Goal: Information Seeking & Learning: Learn about a topic

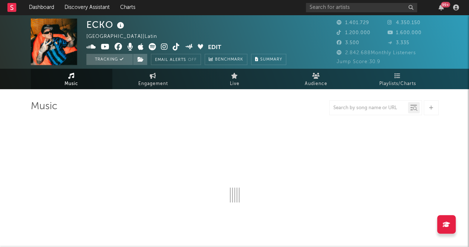
select select "6m"
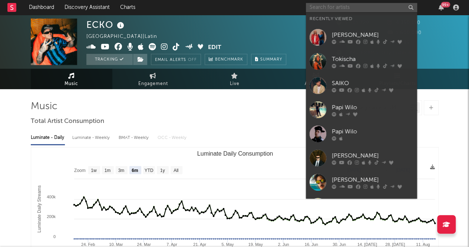
click at [349, 7] on input "text" at bounding box center [361, 7] width 111 height 9
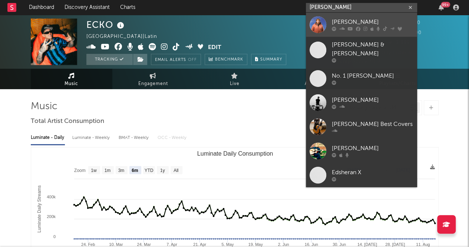
type input "[PERSON_NAME]"
click at [327, 26] on link "[PERSON_NAME]" at bounding box center [361, 25] width 111 height 24
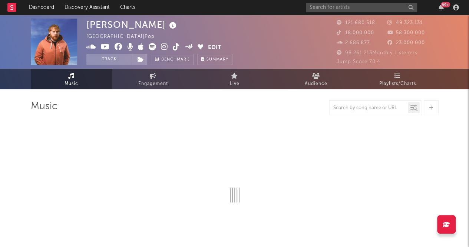
select select "6m"
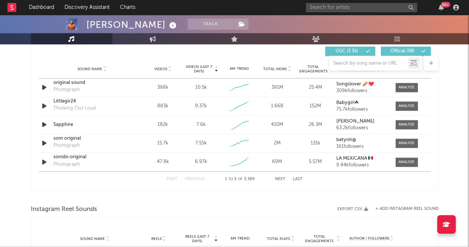
scroll to position [527, 0]
click at [279, 179] on button "Next" at bounding box center [280, 179] width 10 height 4
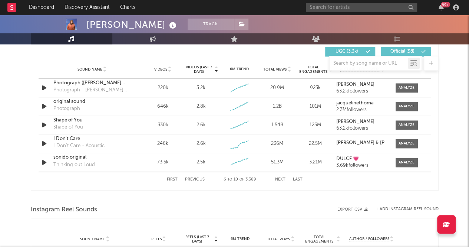
click at [278, 178] on button "Next" at bounding box center [280, 179] width 10 height 4
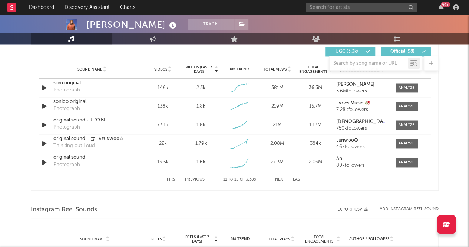
click at [278, 178] on button "Next" at bounding box center [280, 179] width 10 height 4
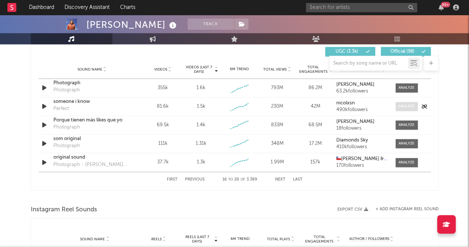
click at [404, 104] on div at bounding box center [407, 107] width 16 height 6
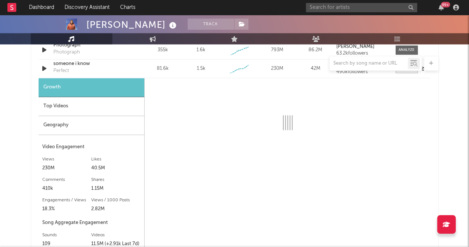
scroll to position [564, 0]
select select "6m"
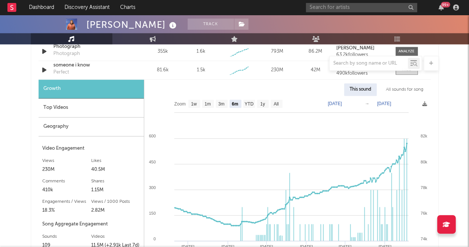
scroll to position [563, 0]
click at [60, 103] on div "Top Videos" at bounding box center [91, 107] width 105 height 19
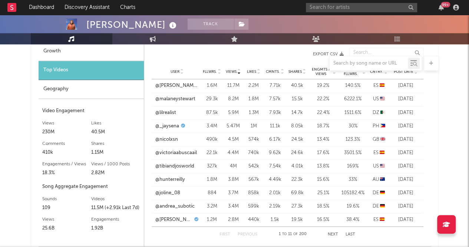
scroll to position [616, 0]
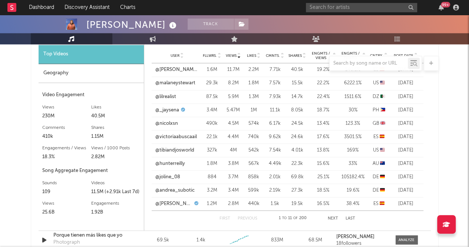
click at [336, 216] on button "Next" at bounding box center [333, 218] width 10 height 4
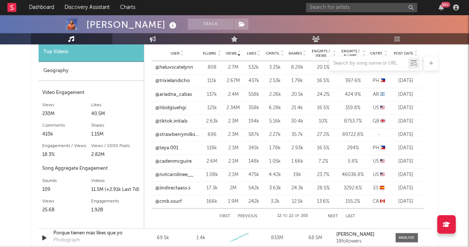
scroll to position [620, 0]
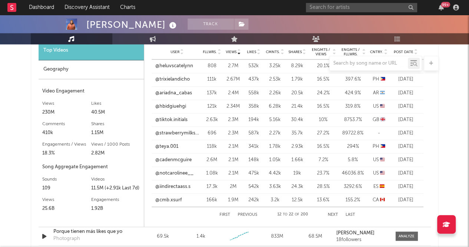
click at [331, 213] on button "Next" at bounding box center [333, 214] width 10 height 4
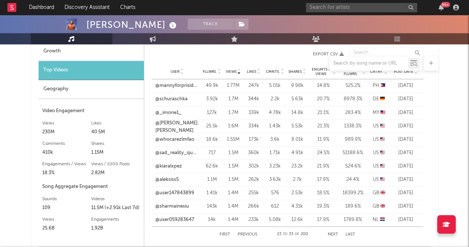
scroll to position [629, 0]
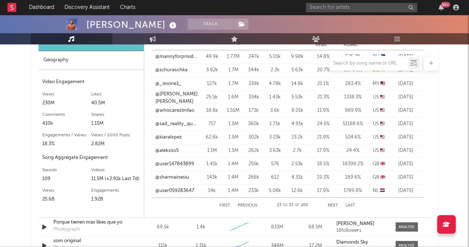
click at [332, 203] on button "Next" at bounding box center [333, 205] width 10 height 4
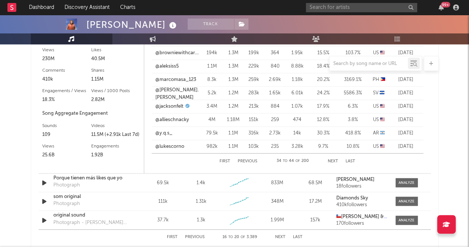
scroll to position [677, 0]
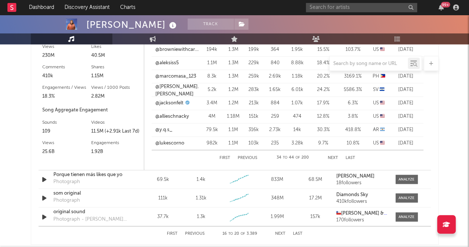
click at [335, 155] on button "Next" at bounding box center [333, 157] width 10 height 4
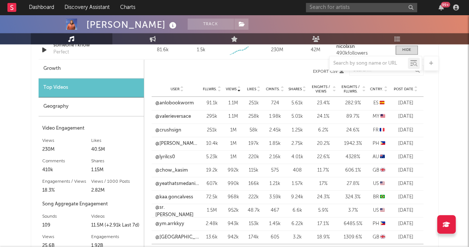
scroll to position [633, 0]
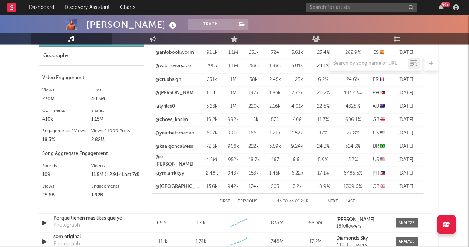
click at [333, 199] on button "Next" at bounding box center [333, 201] width 10 height 4
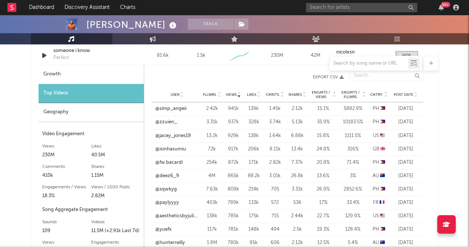
scroll to position [613, 0]
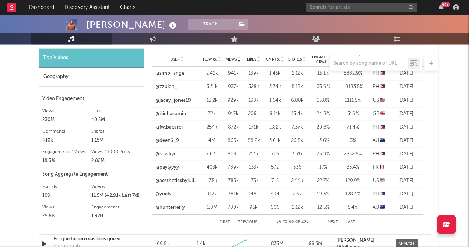
click at [333, 215] on div "First Previous 56 to 66 of 200 Next Last" at bounding box center [288, 221] width 136 height 15
click at [332, 220] on button "Next" at bounding box center [333, 222] width 10 height 4
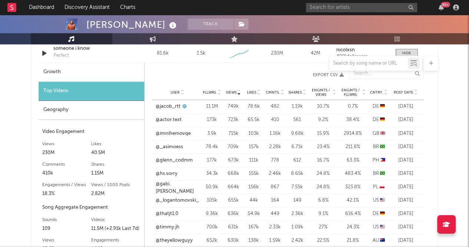
scroll to position [630, 0]
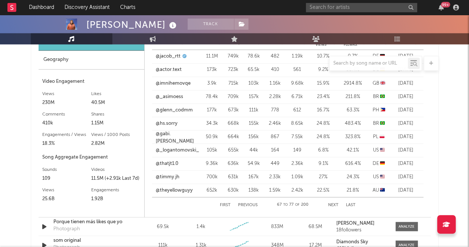
click at [329, 203] on button "Next" at bounding box center [333, 205] width 10 height 4
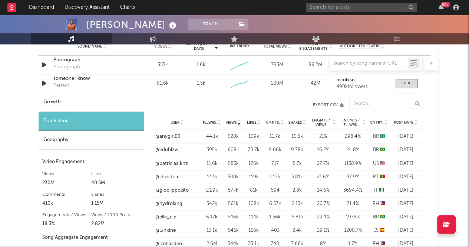
scroll to position [632, 0]
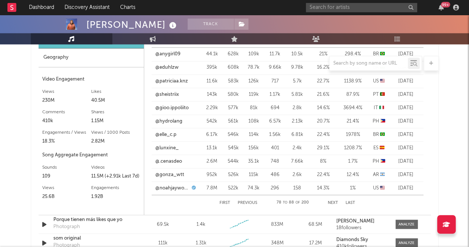
click at [227, 201] on button "First" at bounding box center [225, 202] width 11 height 4
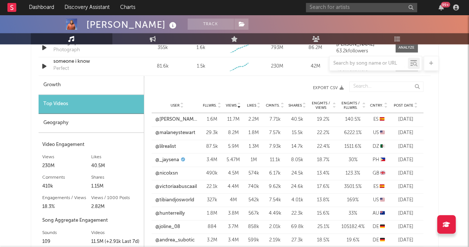
scroll to position [554, 0]
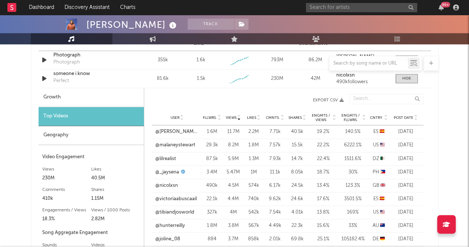
click at [410, 118] on span "Post Date" at bounding box center [404, 117] width 20 height 4
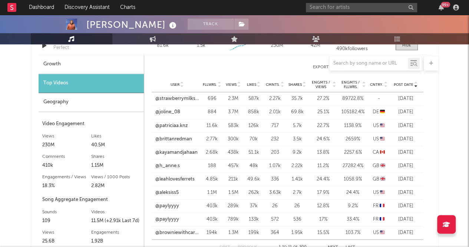
scroll to position [588, 0]
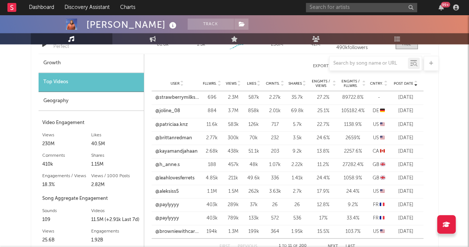
click at [96, 102] on div "Geography" at bounding box center [91, 101] width 105 height 19
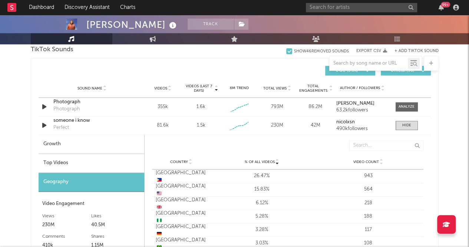
scroll to position [508, 0]
click at [100, 144] on div "Growth" at bounding box center [92, 143] width 106 height 19
select select "6m"
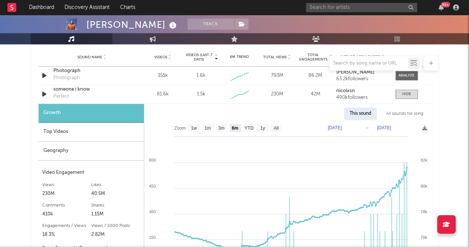
scroll to position [538, 0]
click at [359, 6] on input "text" at bounding box center [361, 7] width 111 height 9
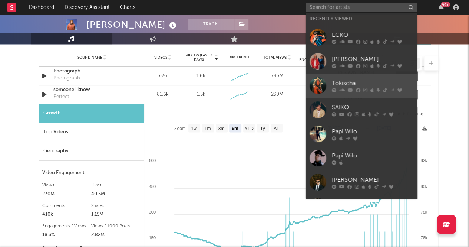
click at [344, 83] on div "Tokischa" at bounding box center [373, 83] width 82 height 9
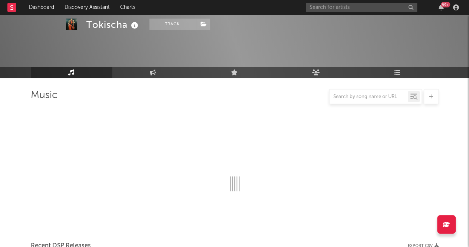
scroll to position [538, 0]
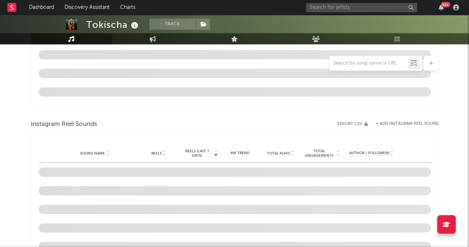
select select "6m"
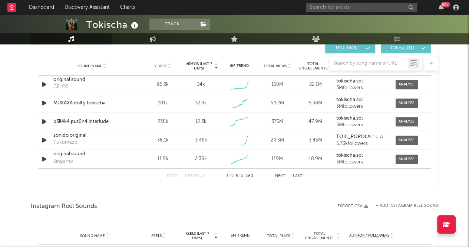
scroll to position [504, 0]
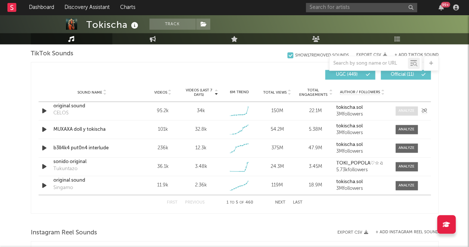
drag, startPoint x: 399, startPoint y: 109, endPoint x: 404, endPoint y: 108, distance: 4.5
click at [404, 108] on div at bounding box center [407, 111] width 16 height 6
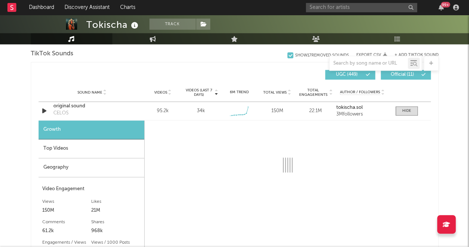
select select "1w"
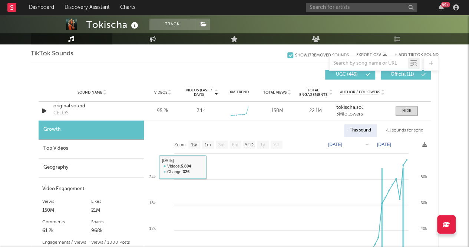
click at [39, 150] on div "Top Videos" at bounding box center [91, 148] width 105 height 19
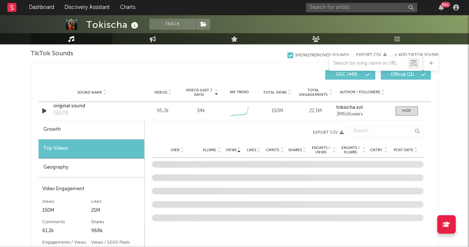
scroll to position [545, 0]
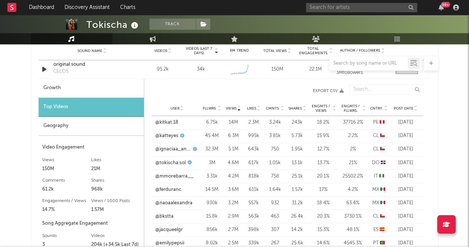
click at [56, 83] on div "Growth" at bounding box center [91, 88] width 105 height 19
select select "1w"
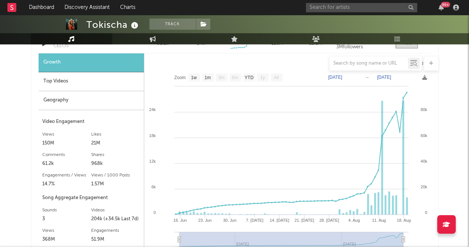
scroll to position [570, 0]
click at [65, 76] on div "Top Videos" at bounding box center [91, 81] width 105 height 19
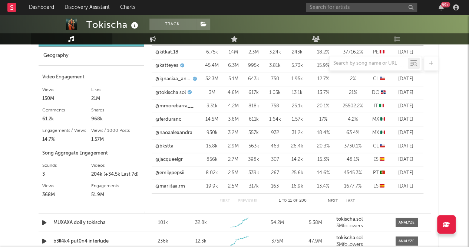
scroll to position [615, 0]
click at [330, 200] on button "Next" at bounding box center [333, 201] width 10 height 4
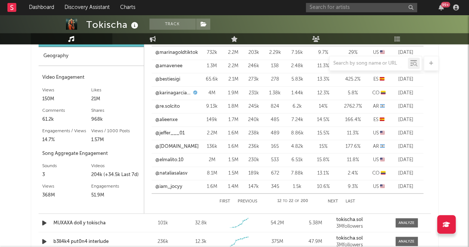
scroll to position [588, 0]
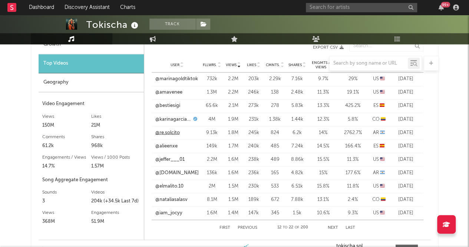
click at [170, 130] on link "@re.solcito" at bounding box center [167, 132] width 24 height 7
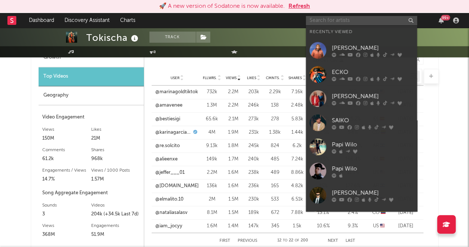
click at [346, 22] on input "text" at bounding box center [361, 20] width 111 height 9
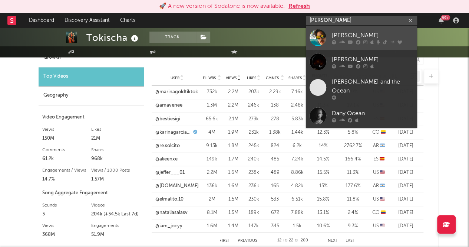
type input "[PERSON_NAME]"
click at [327, 41] on link "[PERSON_NAME]" at bounding box center [361, 38] width 111 height 24
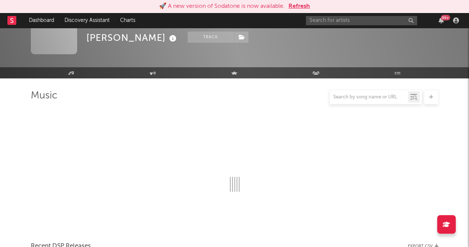
scroll to position [588, 0]
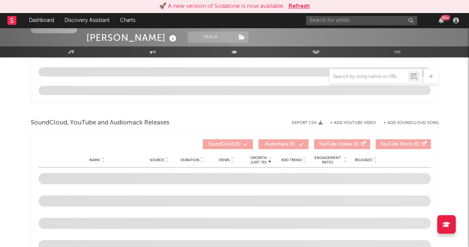
select select "6m"
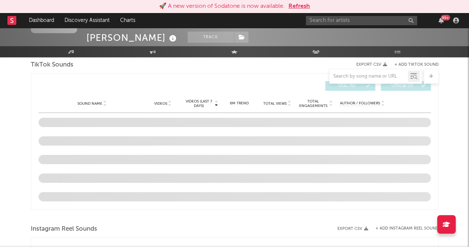
scroll to position [505, 0]
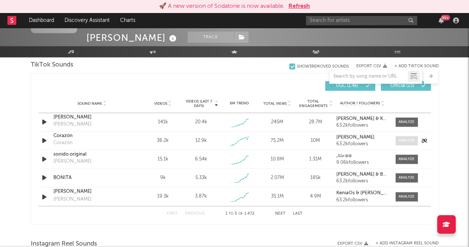
click at [413, 140] on div at bounding box center [407, 141] width 16 height 6
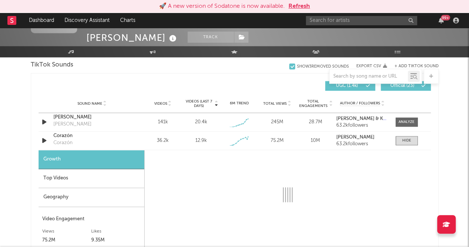
select select "1w"
